Goal: Navigation & Orientation: Find specific page/section

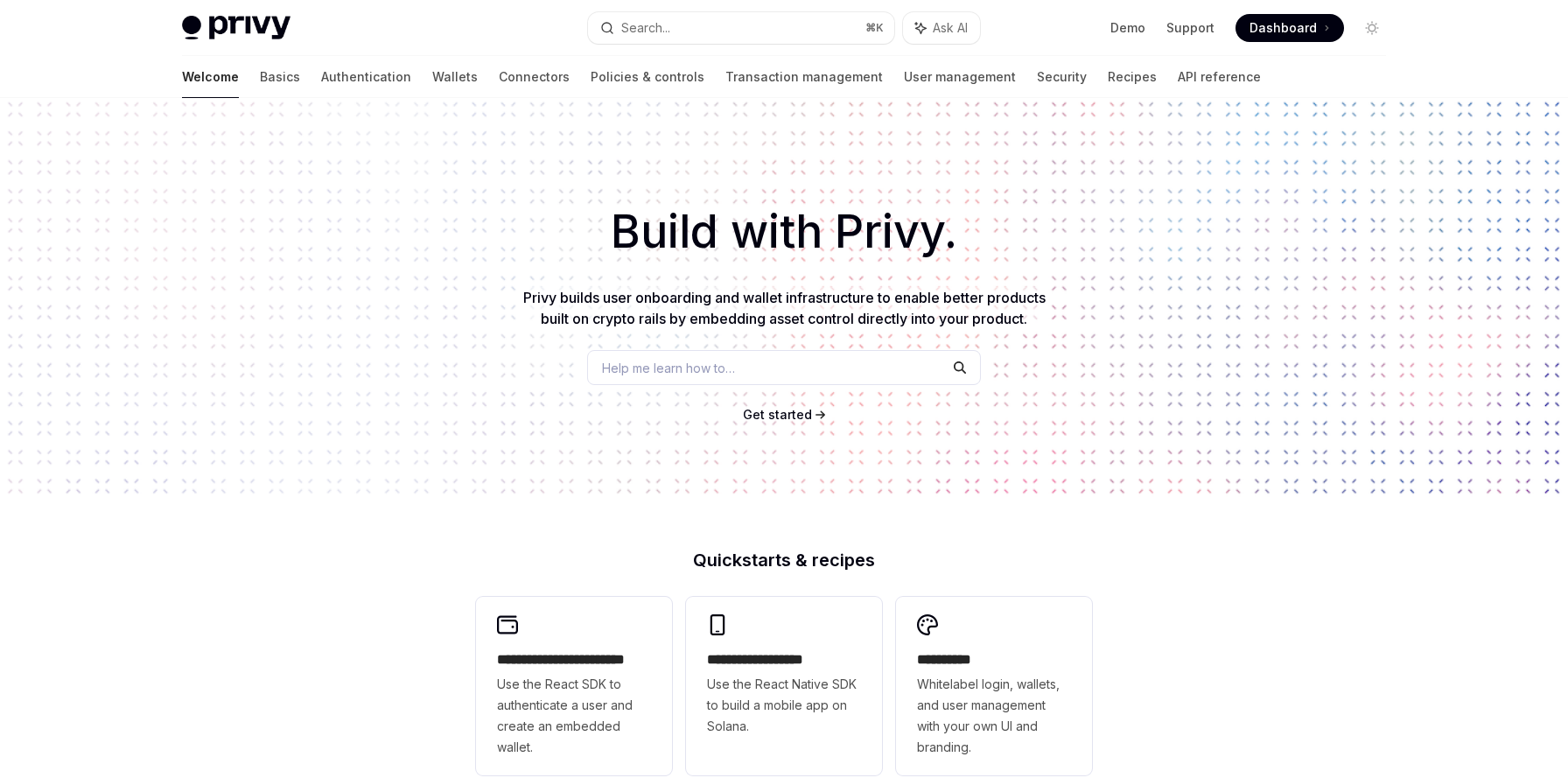
click at [1281, 30] on span "Dashboard" at bounding box center [1283, 28] width 67 height 18
